Goal: Information Seeking & Learning: Check status

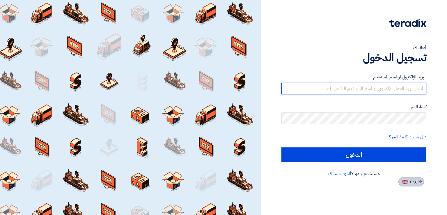
type input "[EMAIL_ADDRESS][DOMAIN_NAME]"
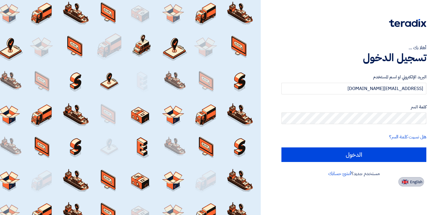
click at [402, 178] on button "English" at bounding box center [412, 181] width 26 height 9
type input "Sign in"
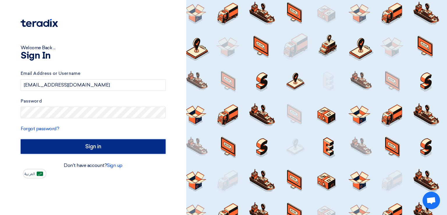
click at [132, 141] on input "Sign in" at bounding box center [93, 146] width 145 height 15
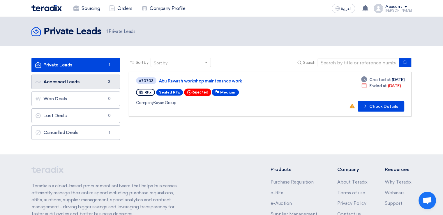
click at [92, 82] on link "Accessed Leads Accessed Leads 3" at bounding box center [75, 82] width 89 height 15
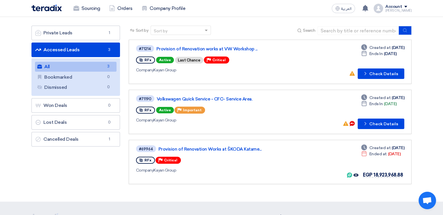
scroll to position [30, 0]
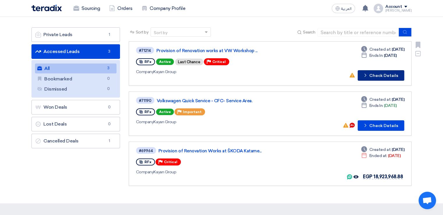
click at [377, 74] on button "Check details Check Details" at bounding box center [381, 75] width 47 height 10
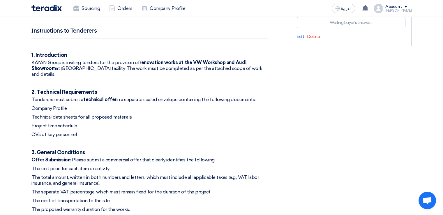
scroll to position [244, 0]
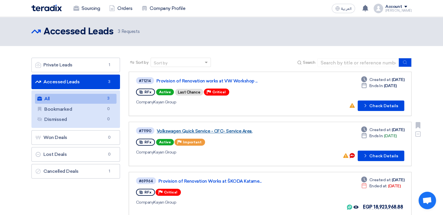
click at [222, 128] on link "Volkswagen Quick Service - CFC- Service Area." at bounding box center [230, 130] width 146 height 5
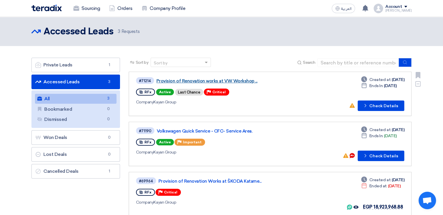
click at [240, 79] on link "Provision of Renovation works at VW Workshop ..." at bounding box center [229, 80] width 146 height 5
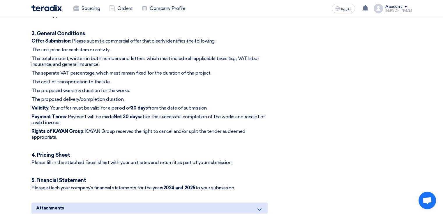
scroll to position [361, 0]
